Goal: Information Seeking & Learning: Learn about a topic

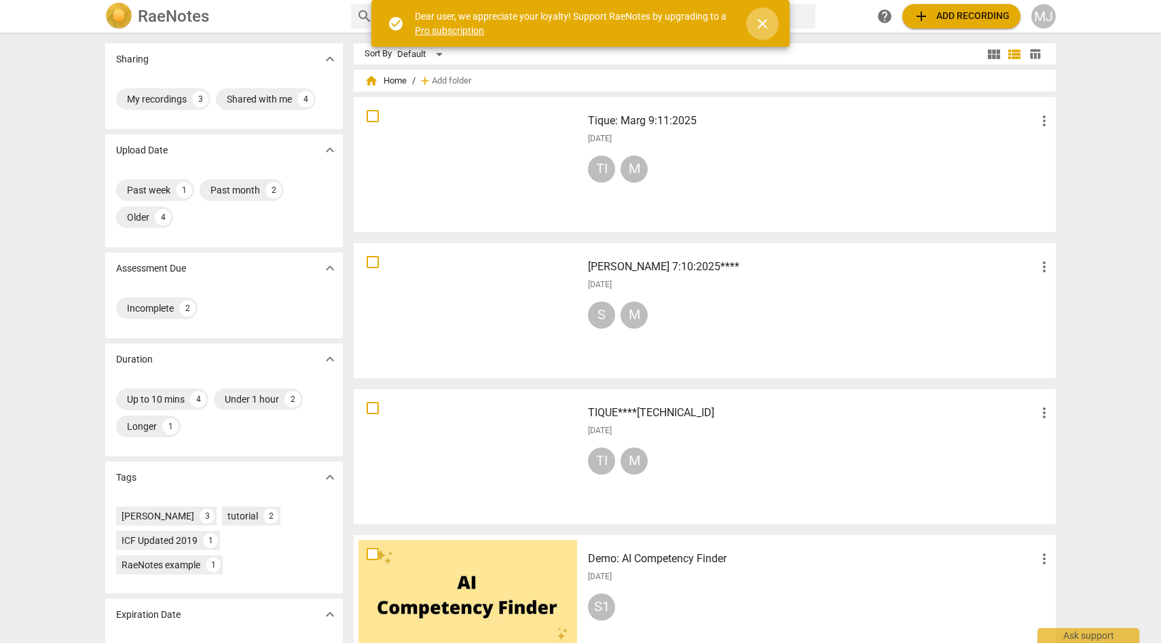
click at [763, 22] on span "close" at bounding box center [762, 24] width 16 height 16
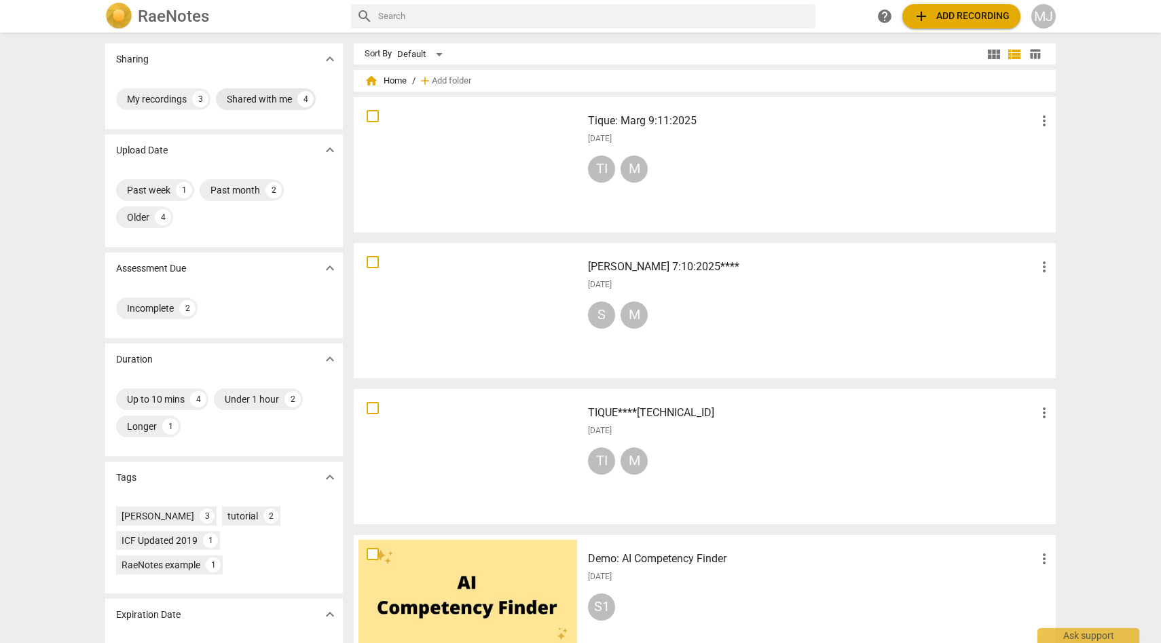
click at [269, 96] on div "Shared with me" at bounding box center [259, 99] width 65 height 14
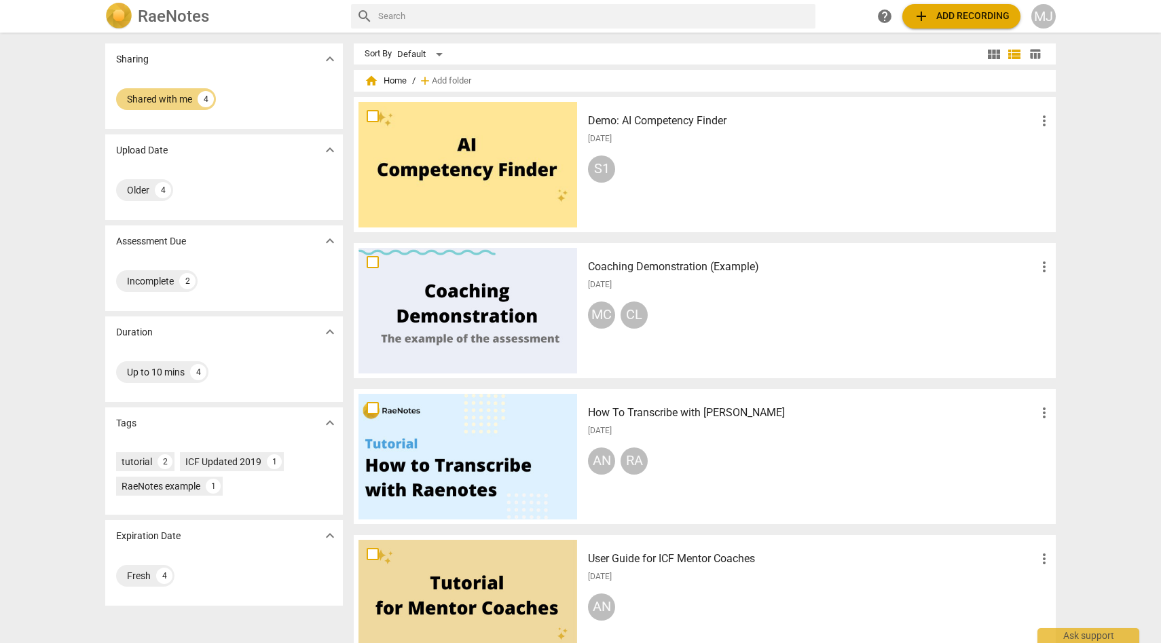
click at [648, 263] on h3 "Coaching Demonstration (Example)" at bounding box center [812, 267] width 448 height 16
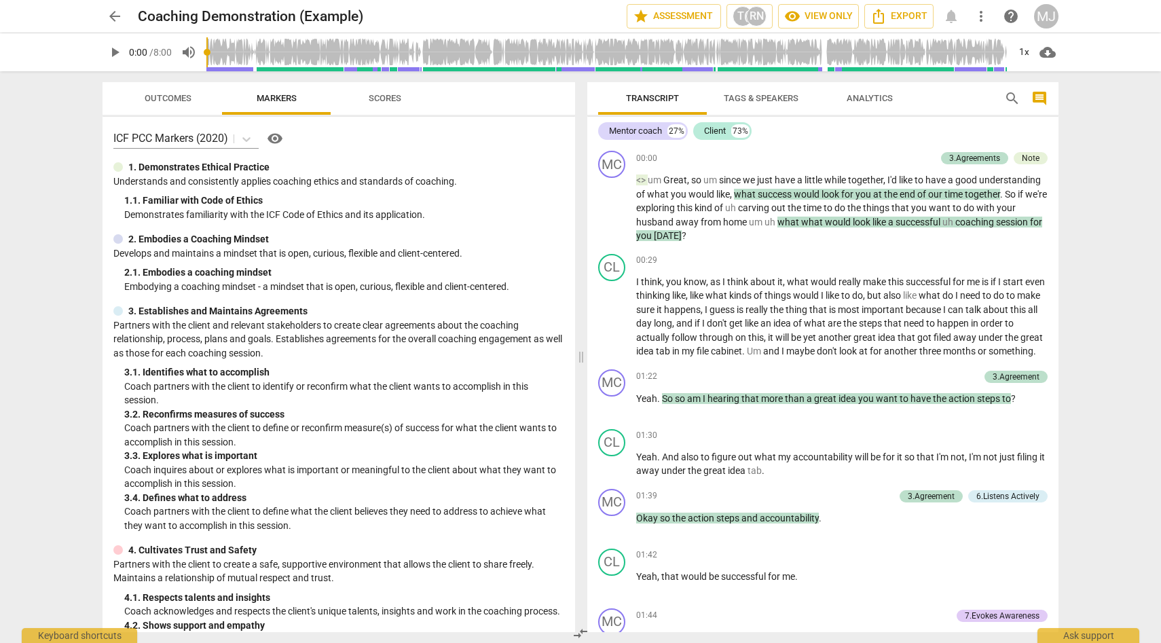
click at [113, 52] on span "play_arrow" at bounding box center [115, 52] width 16 height 16
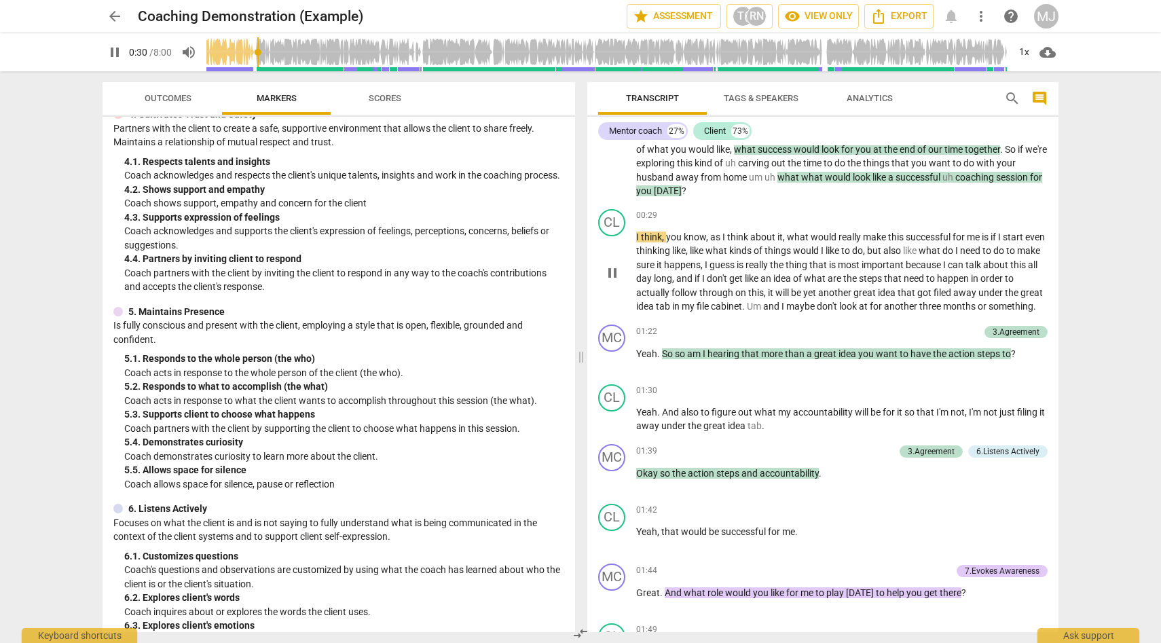
scroll to position [47, 0]
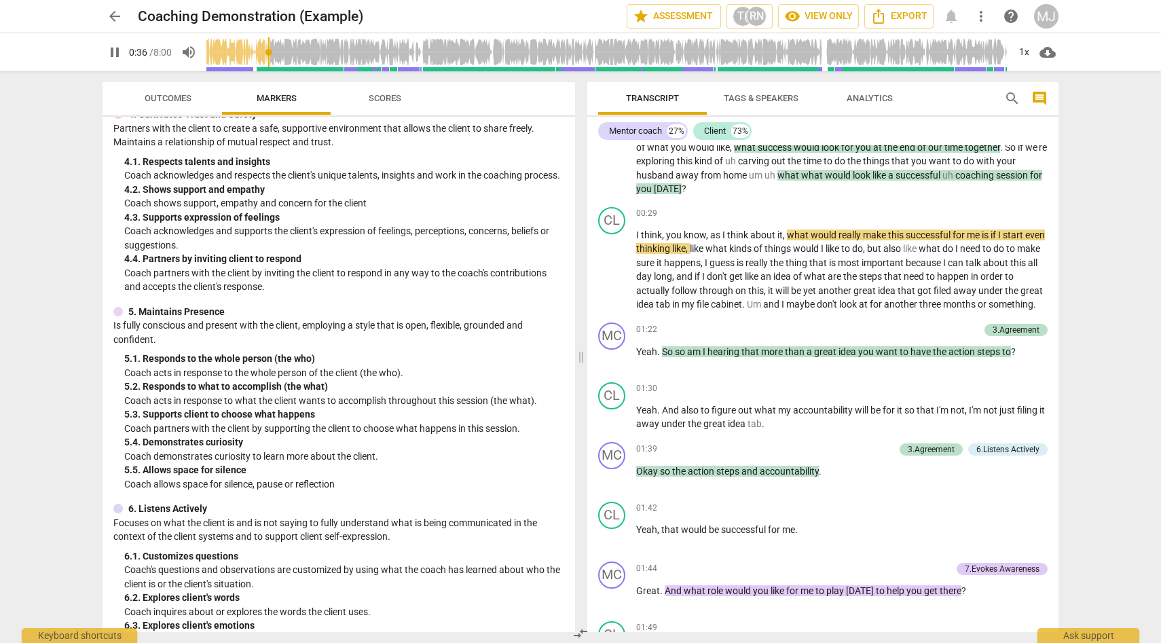
type input "37"
click at [111, 10] on span "arrow_back" at bounding box center [115, 16] width 16 height 16
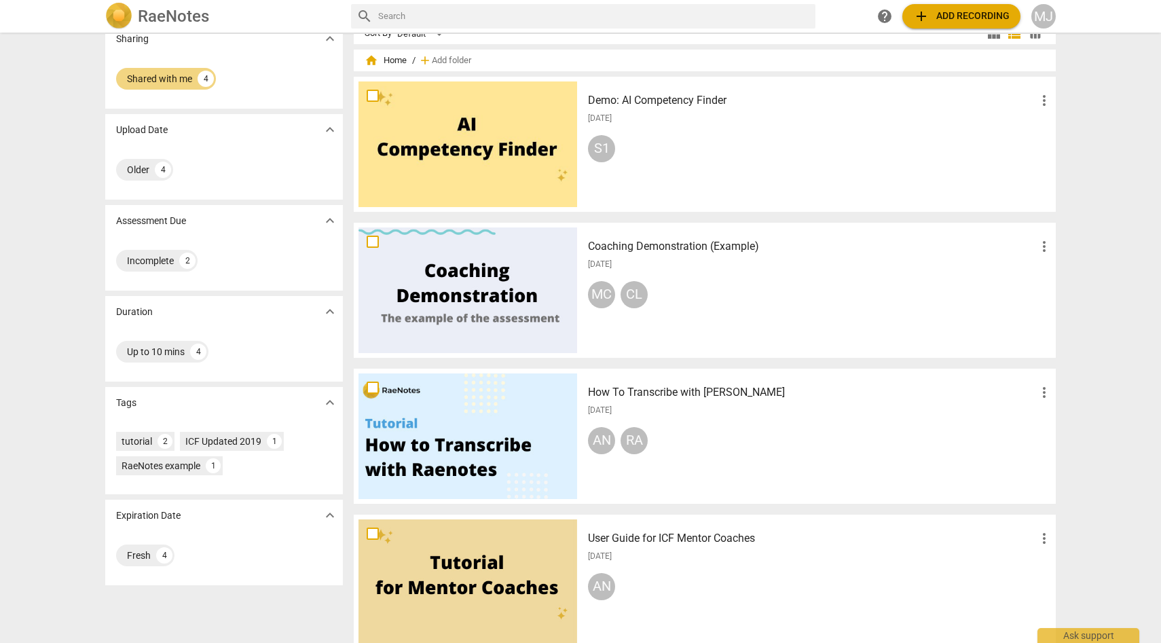
scroll to position [38, 0]
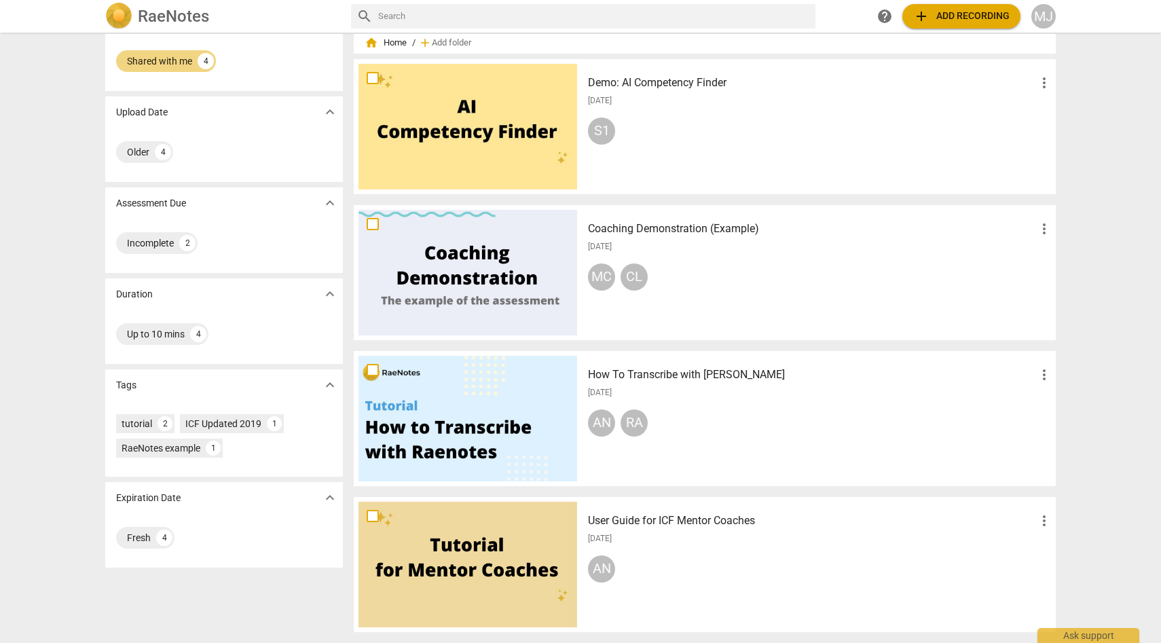
click at [495, 426] on div at bounding box center [468, 419] width 219 height 126
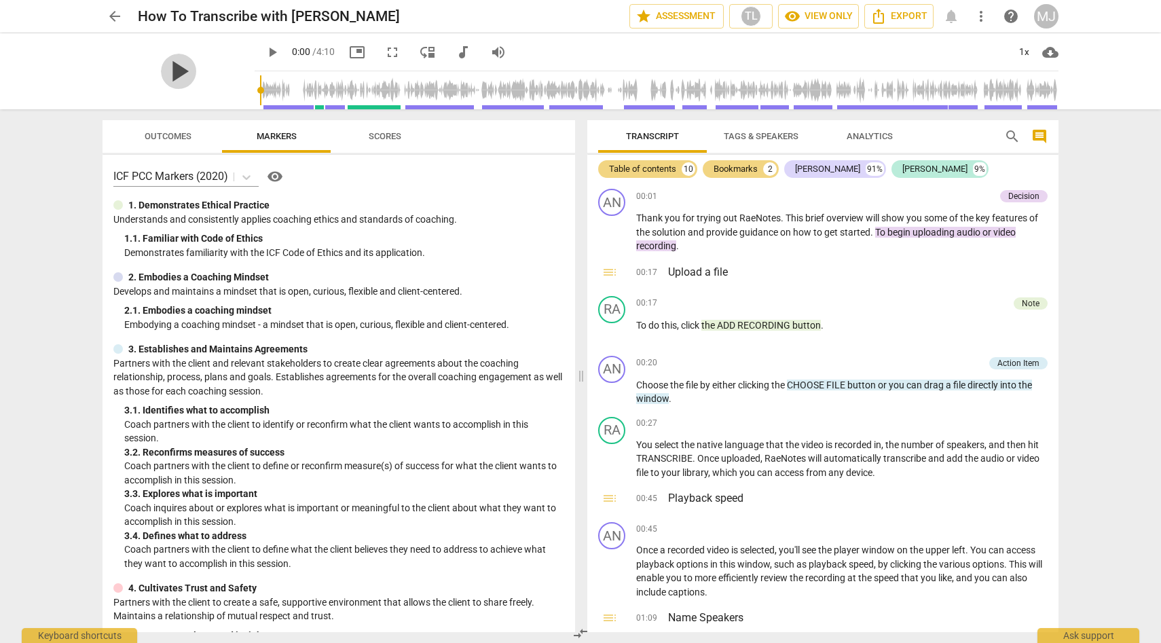
click at [175, 61] on span "play_arrow" at bounding box center [178, 71] width 35 height 35
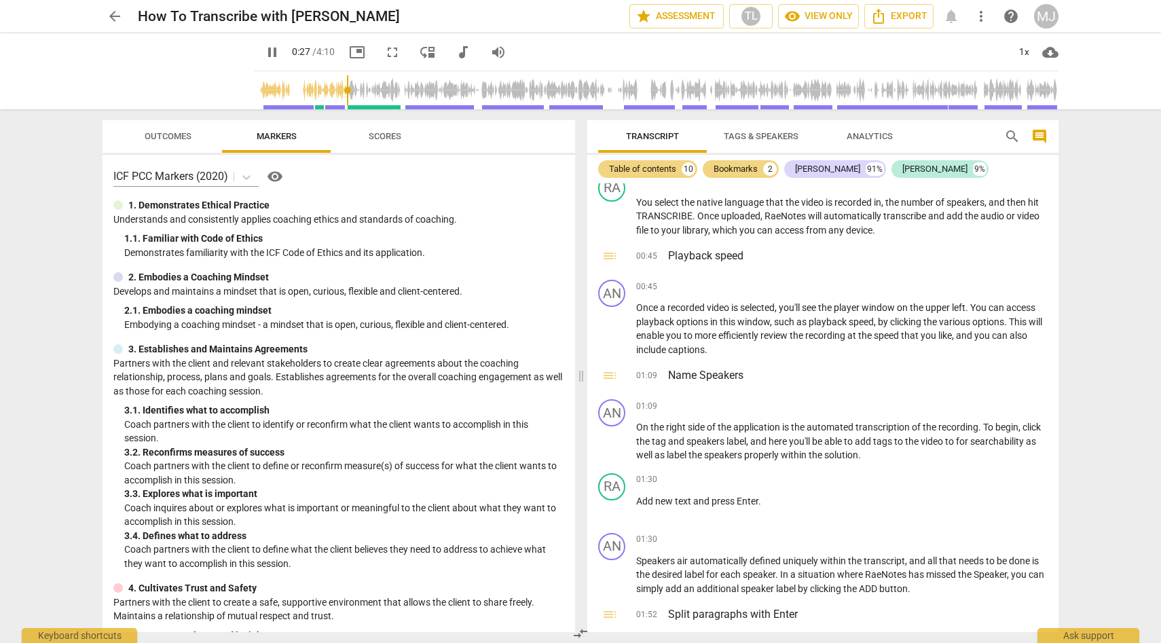
scroll to position [246, 0]
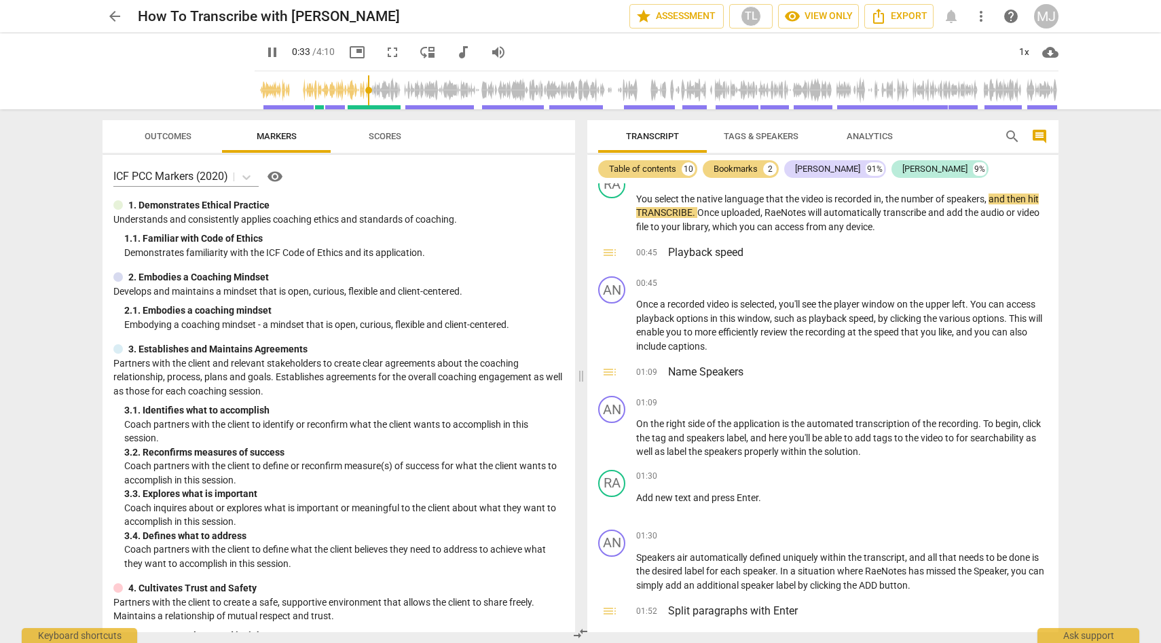
click at [387, 136] on span "Scores" at bounding box center [385, 136] width 33 height 10
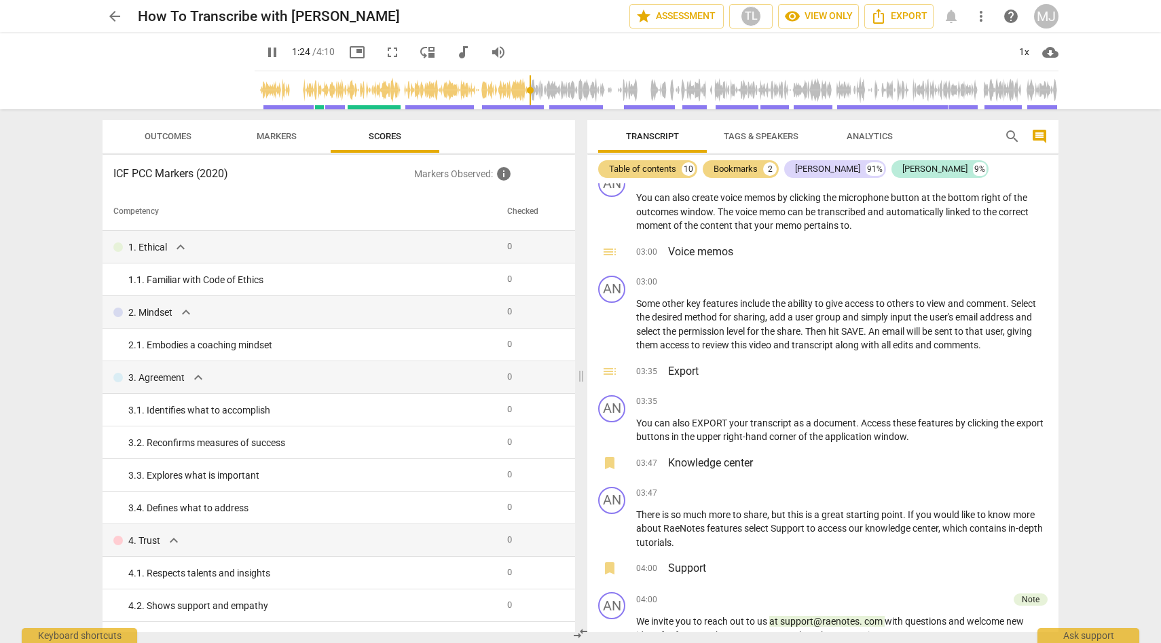
scroll to position [1144, 0]
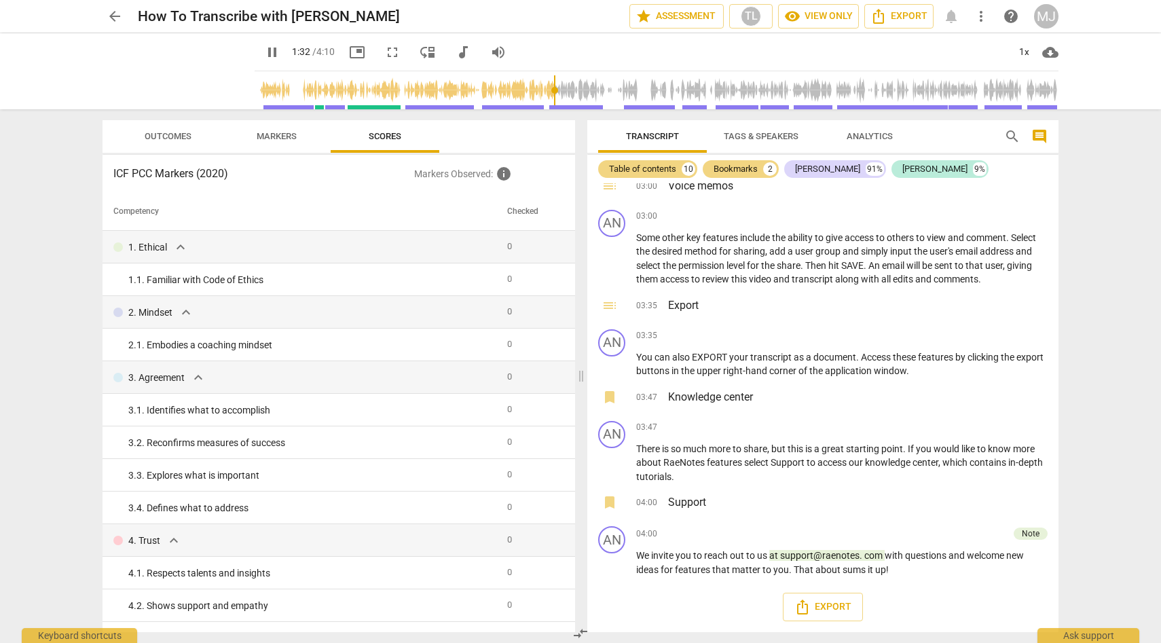
type input "92"
click at [110, 16] on span "arrow_back" at bounding box center [115, 16] width 16 height 16
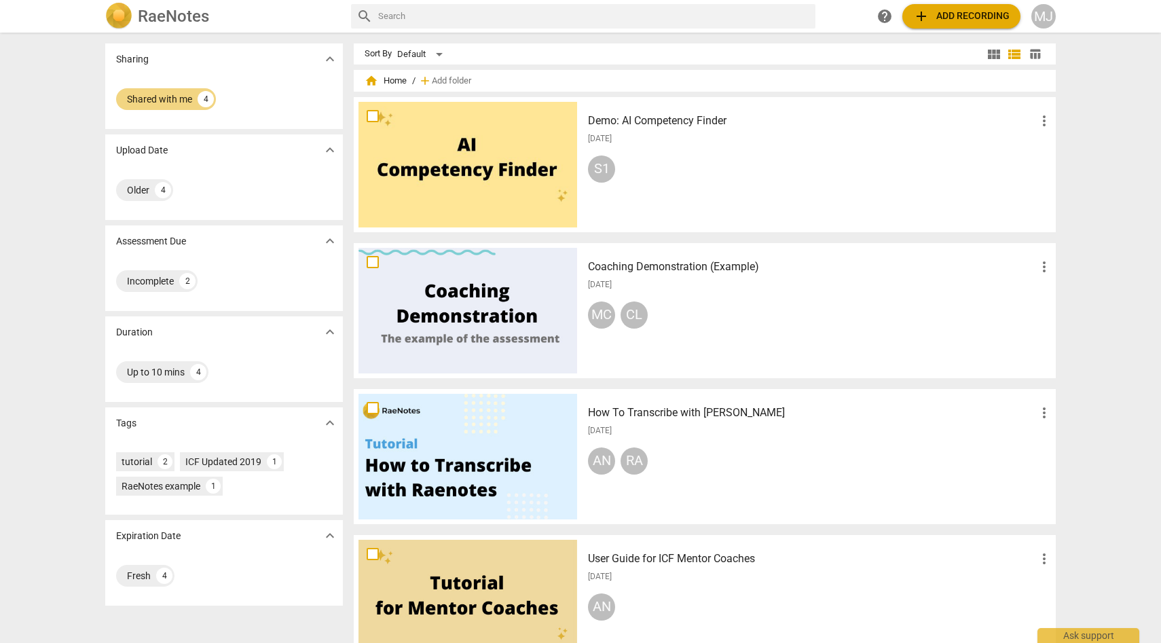
click at [198, 16] on h2 "RaeNotes" at bounding box center [173, 16] width 71 height 19
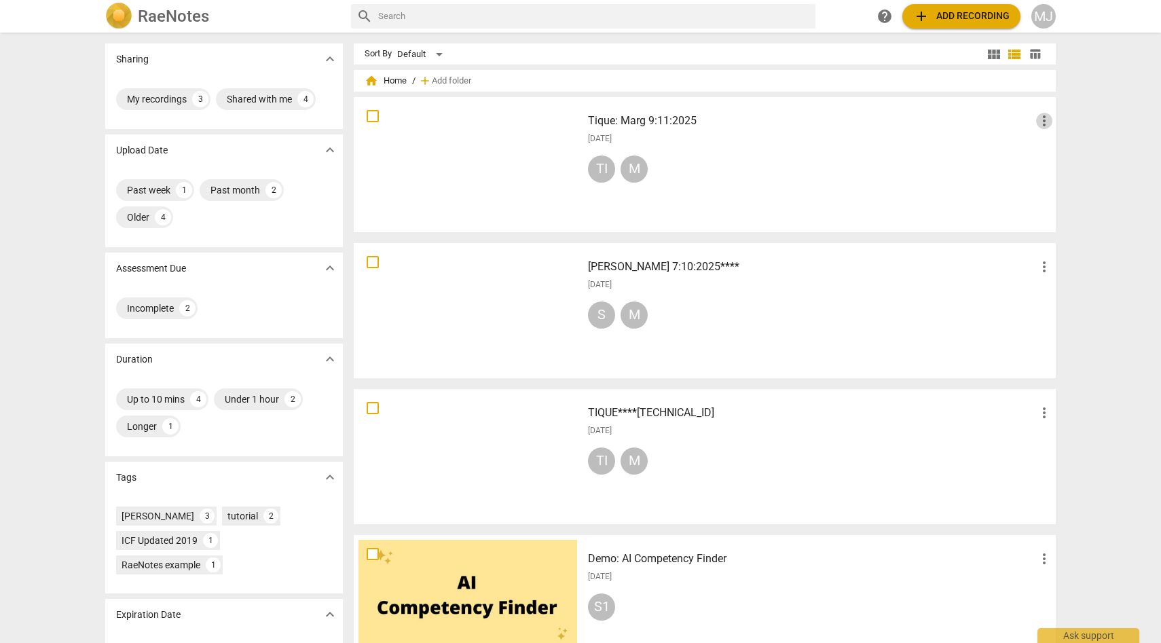
click at [1042, 122] on span "more_vert" at bounding box center [1044, 121] width 16 height 16
click at [989, 147] on div at bounding box center [580, 321] width 1161 height 643
click at [571, 141] on div at bounding box center [468, 165] width 219 height 126
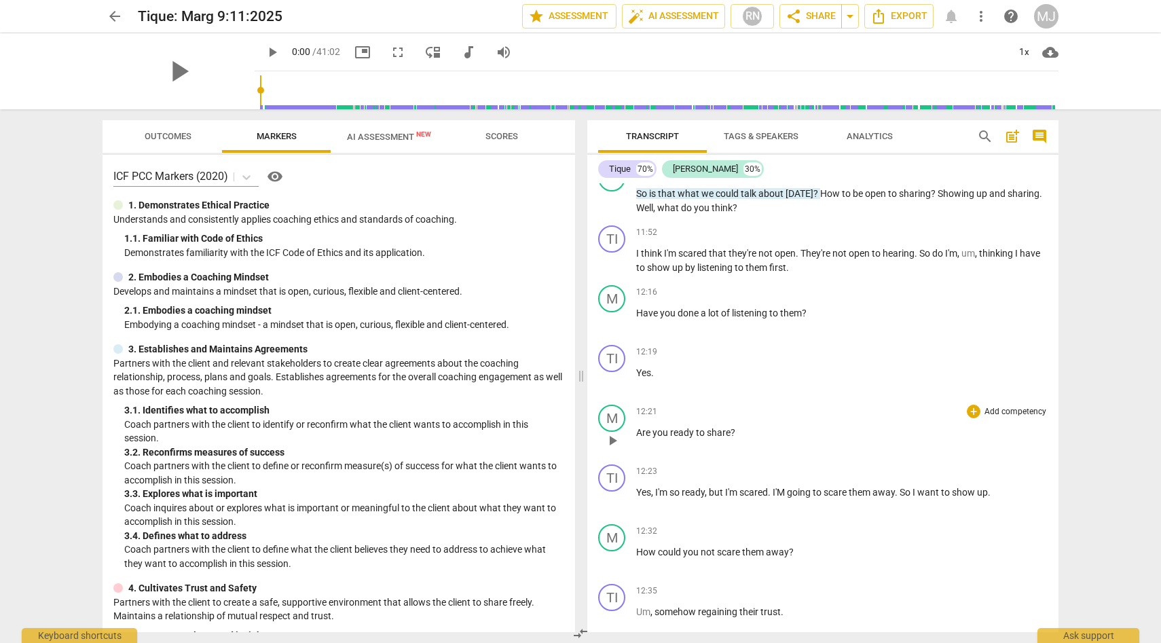
scroll to position [2517, 0]
click at [498, 139] on span "Scores" at bounding box center [502, 136] width 33 height 10
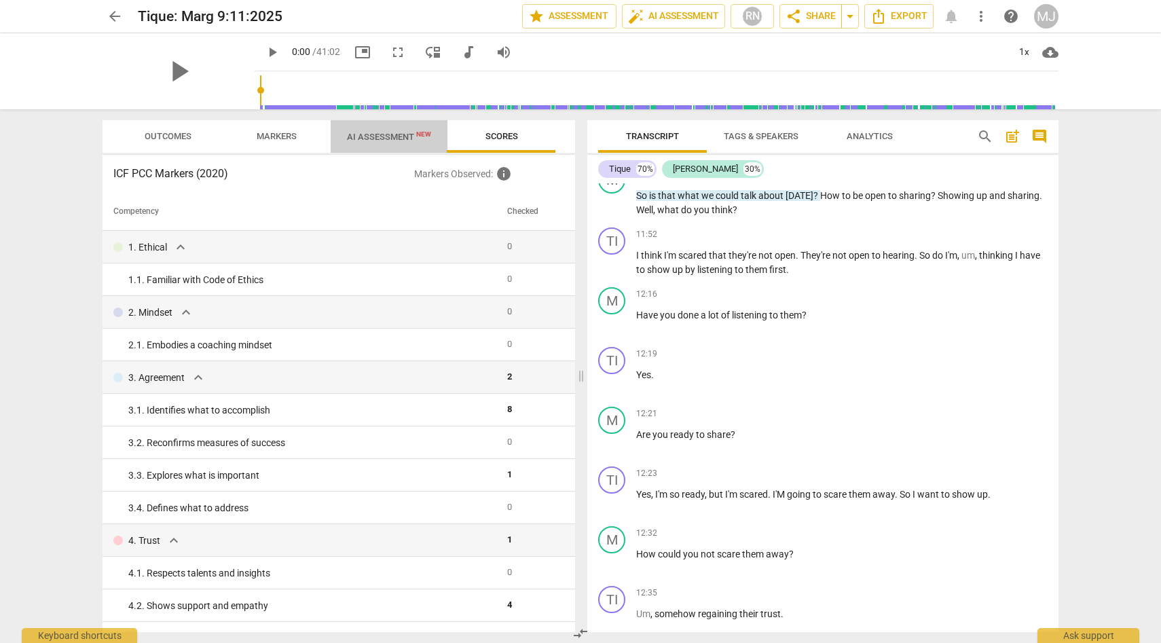
click at [405, 140] on span "AI Assessment New" at bounding box center [389, 137] width 84 height 10
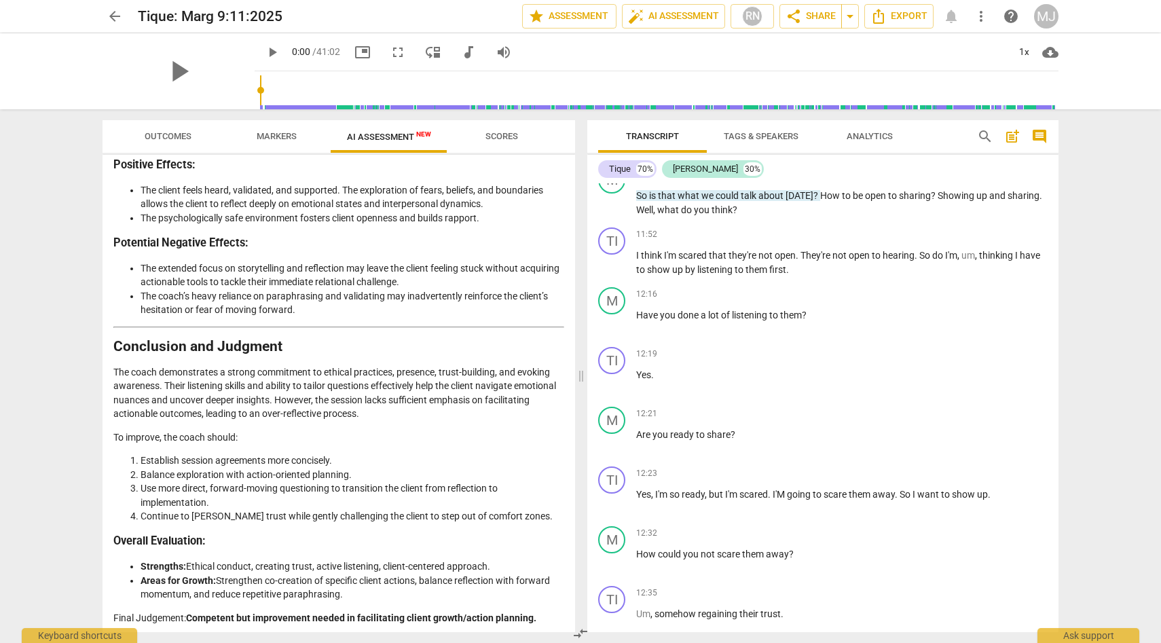
scroll to position [2295, 0]
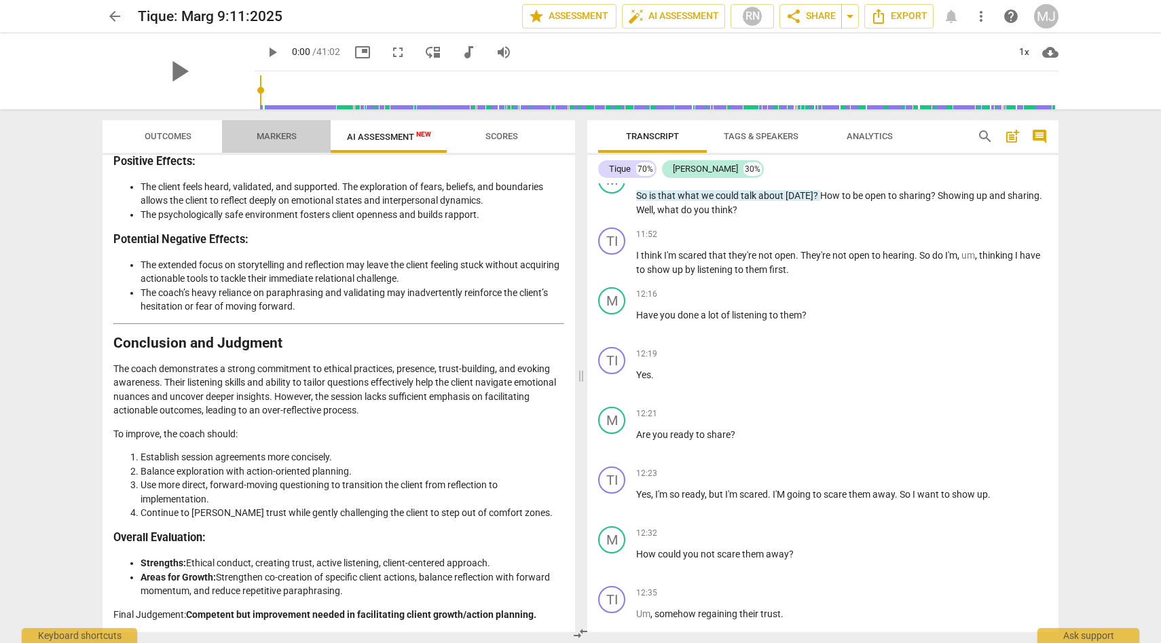
click at [284, 133] on span "Markers" at bounding box center [277, 136] width 40 height 10
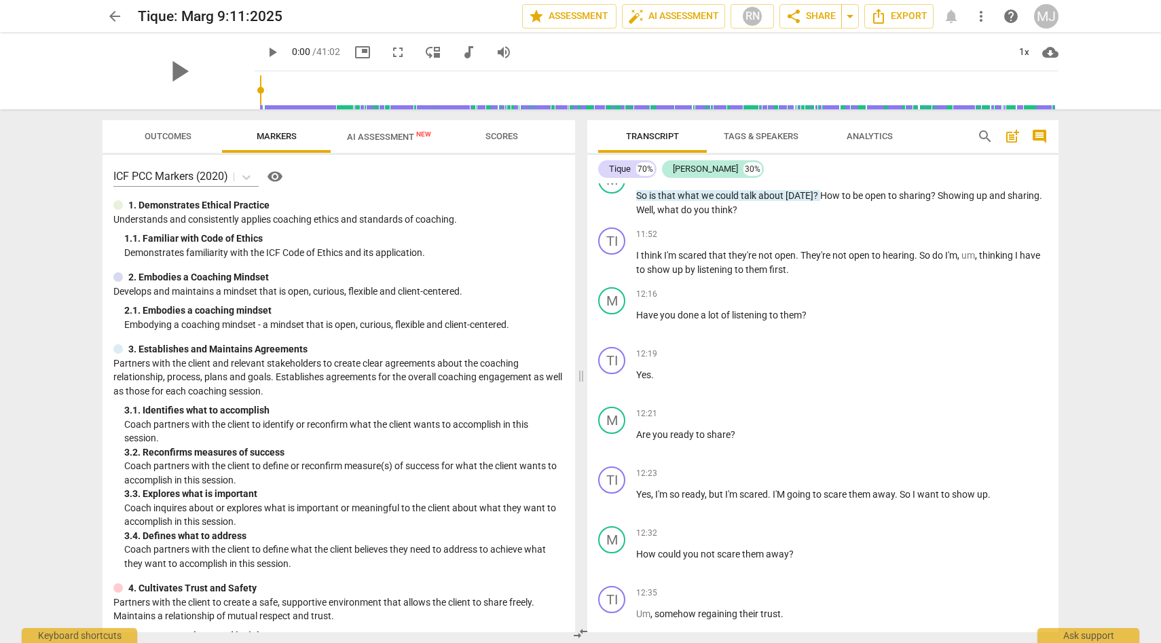
click at [276, 175] on span "visibility" at bounding box center [275, 176] width 16 height 16
